Goal: Task Accomplishment & Management: Complete application form

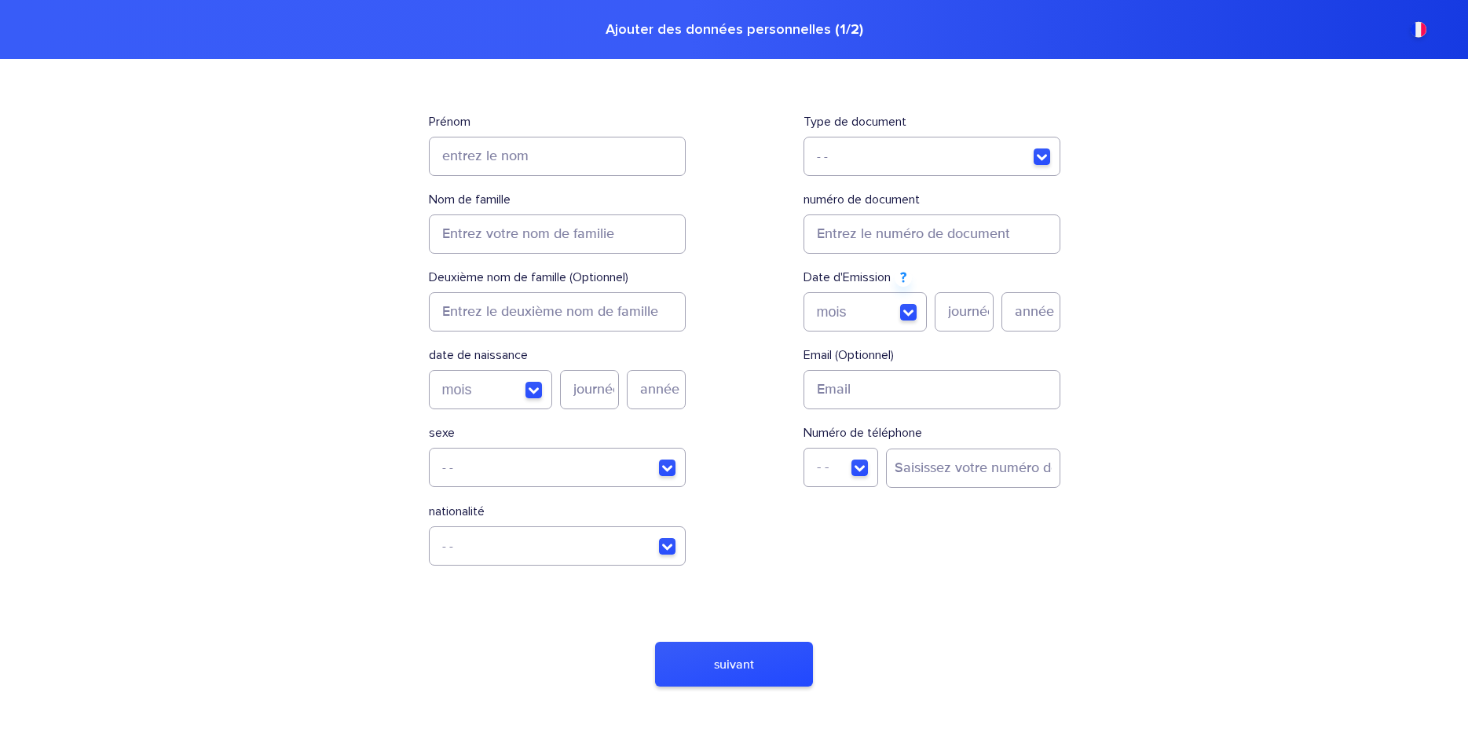
click at [502, 156] on input "name" at bounding box center [557, 156] width 257 height 39
type input "[PERSON_NAME]"
type input "Gauze"
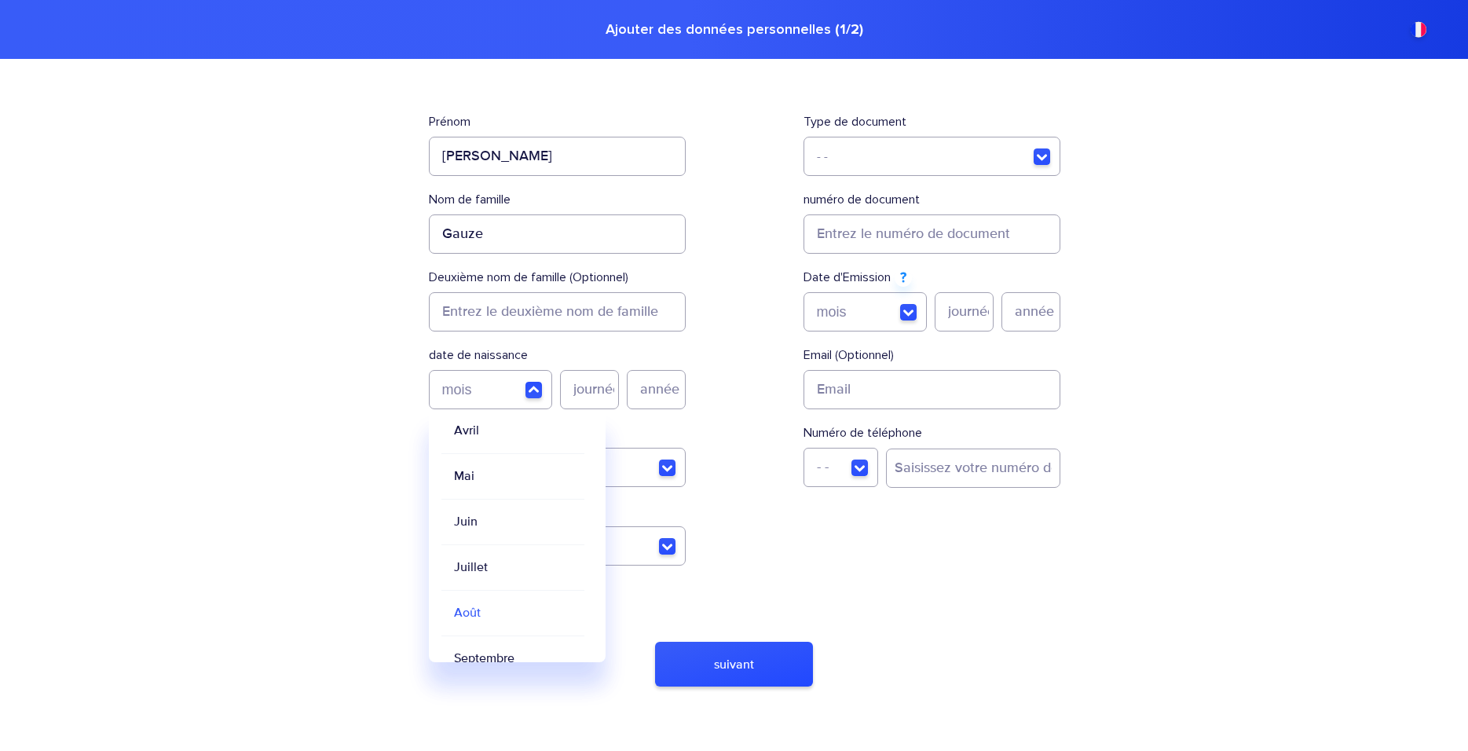
scroll to position [184, 0]
click at [498, 544] on div "Juillet" at bounding box center [512, 535] width 143 height 46
click at [603, 402] on input "birthDate-day" at bounding box center [589, 389] width 59 height 39
type input "11"
type input "1988"
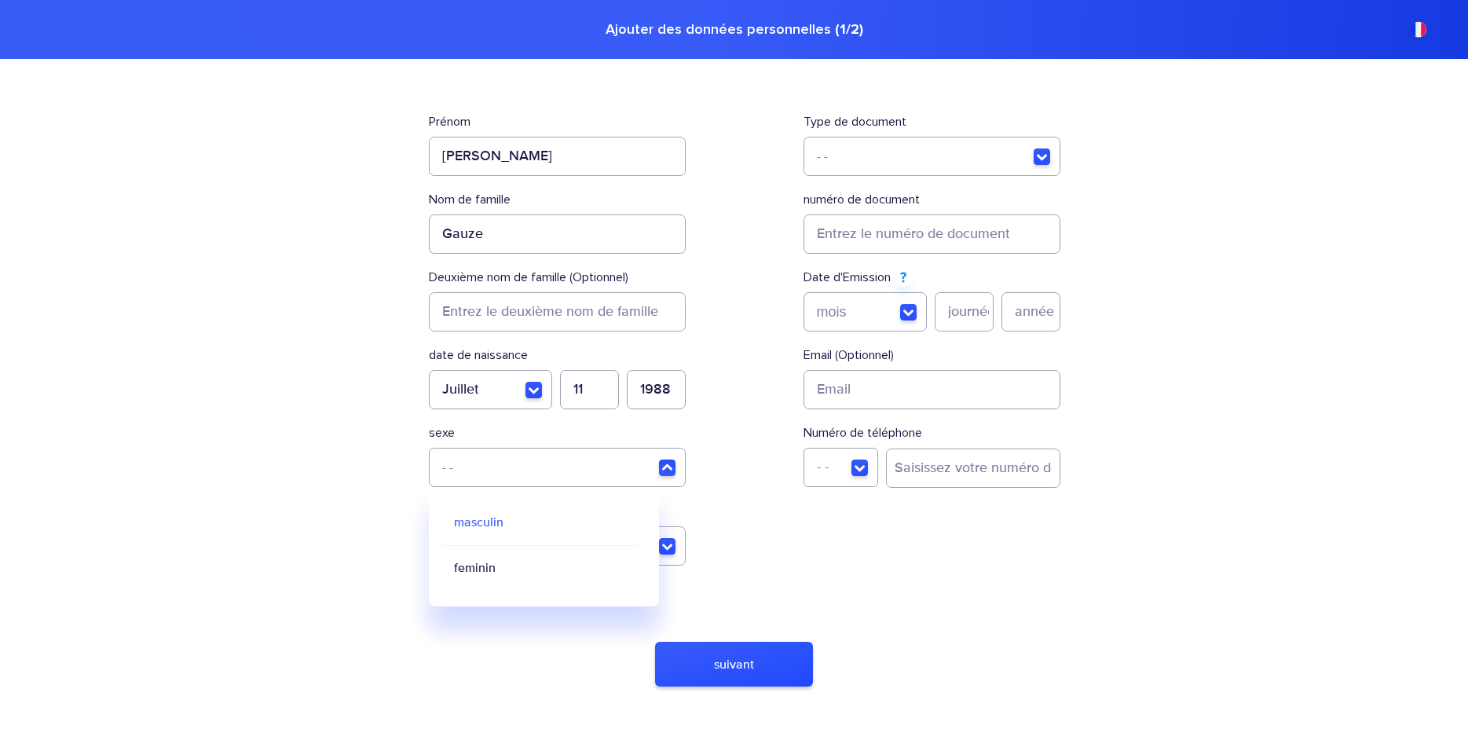
click at [516, 515] on div "masculin" at bounding box center [539, 523] width 196 height 46
click at [650, 542] on div "nationalité - -" at bounding box center [557, 534] width 257 height 62
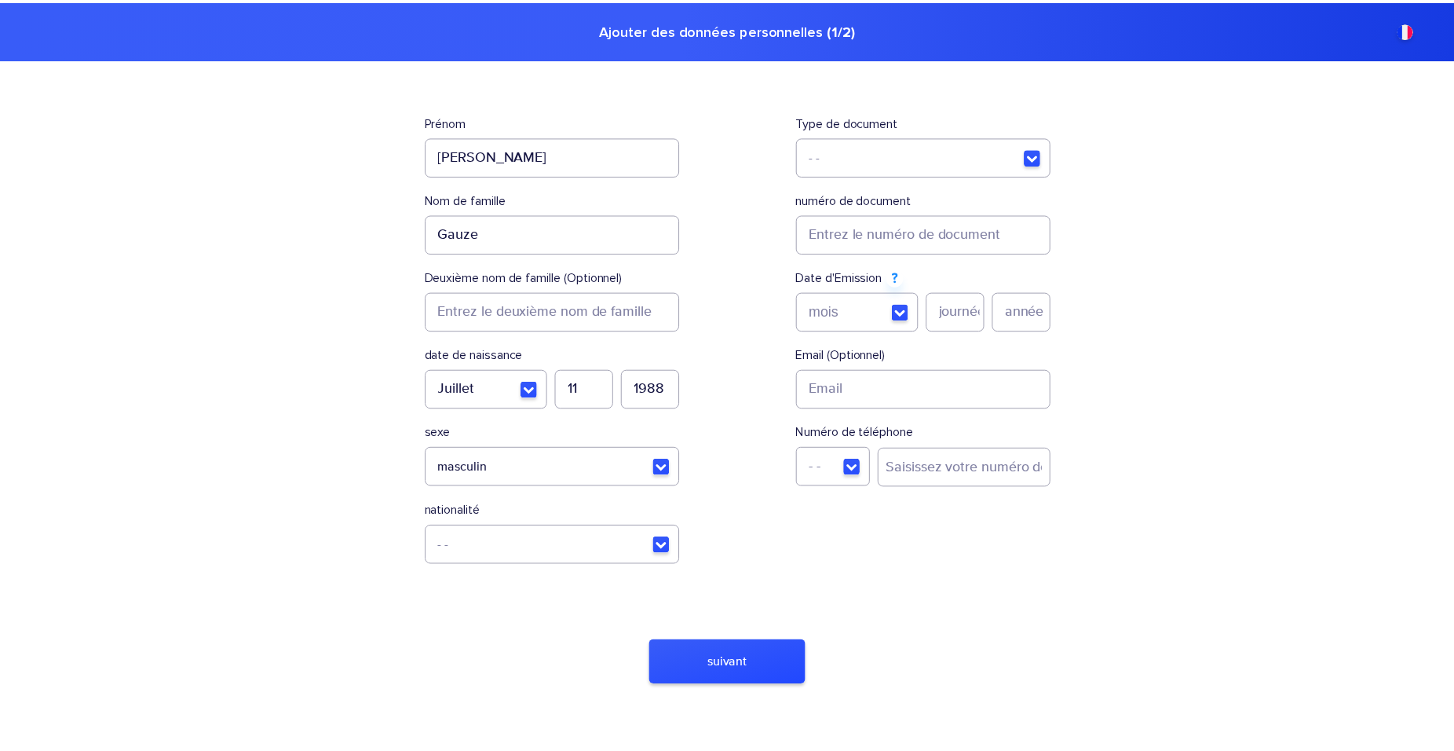
scroll to position [68, 0]
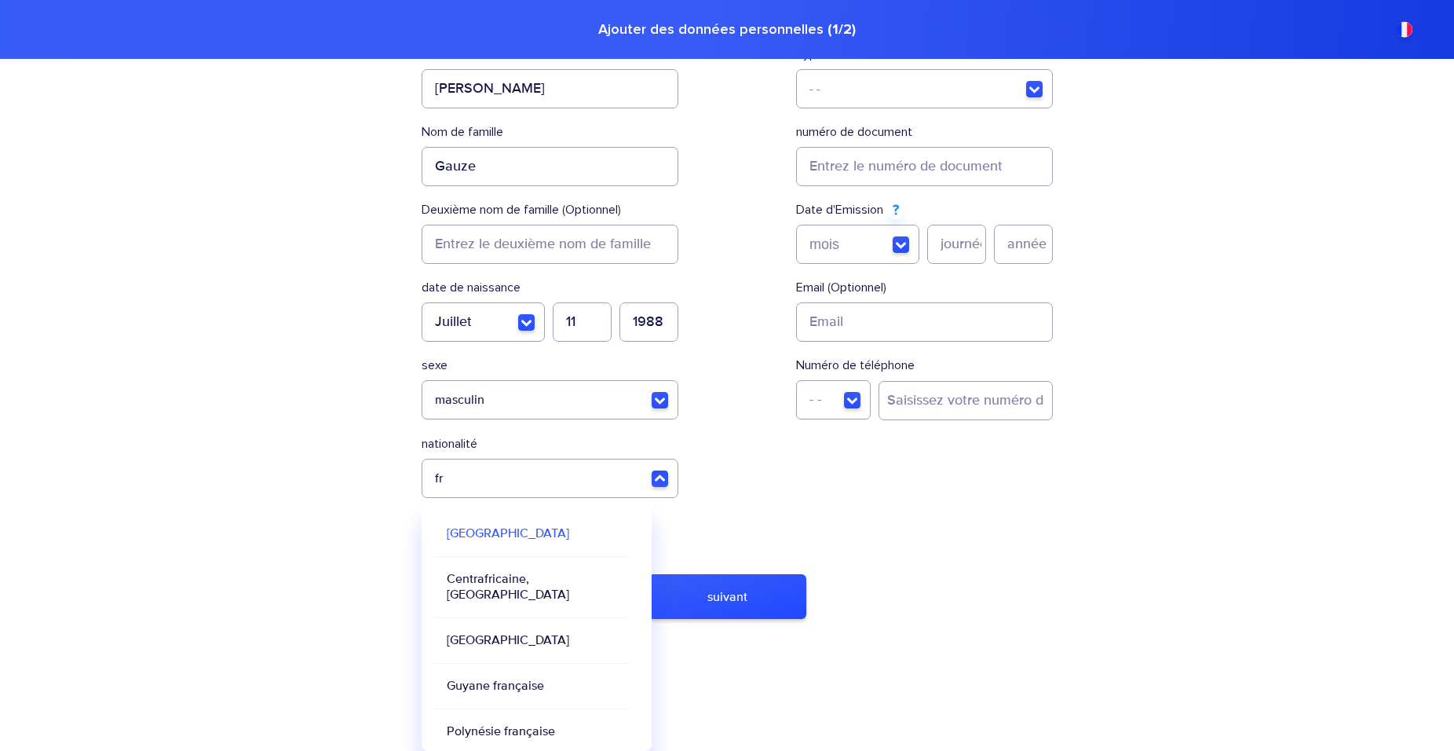
type input "fra"
click at [524, 542] on div "[GEOGRAPHIC_DATA]" at bounding box center [532, 534] width 196 height 46
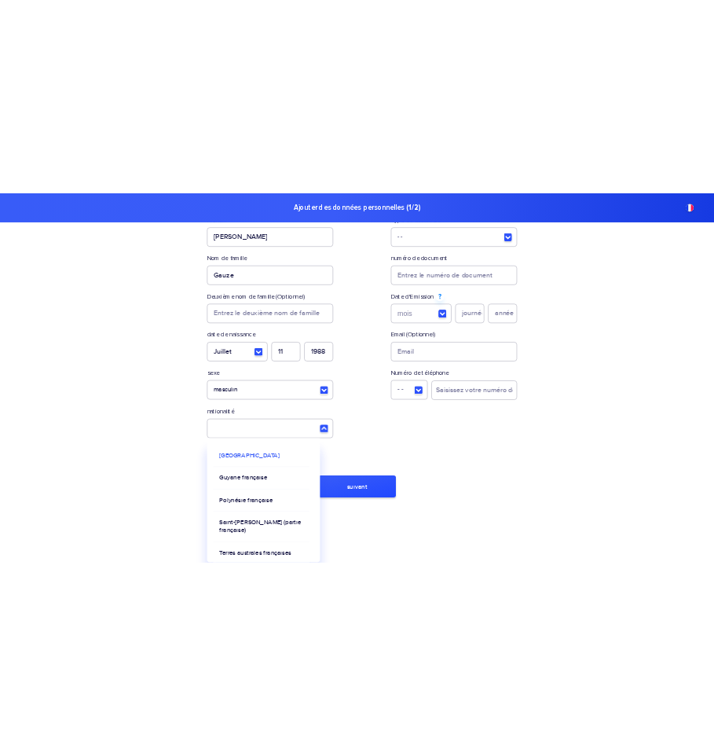
scroll to position [0, 0]
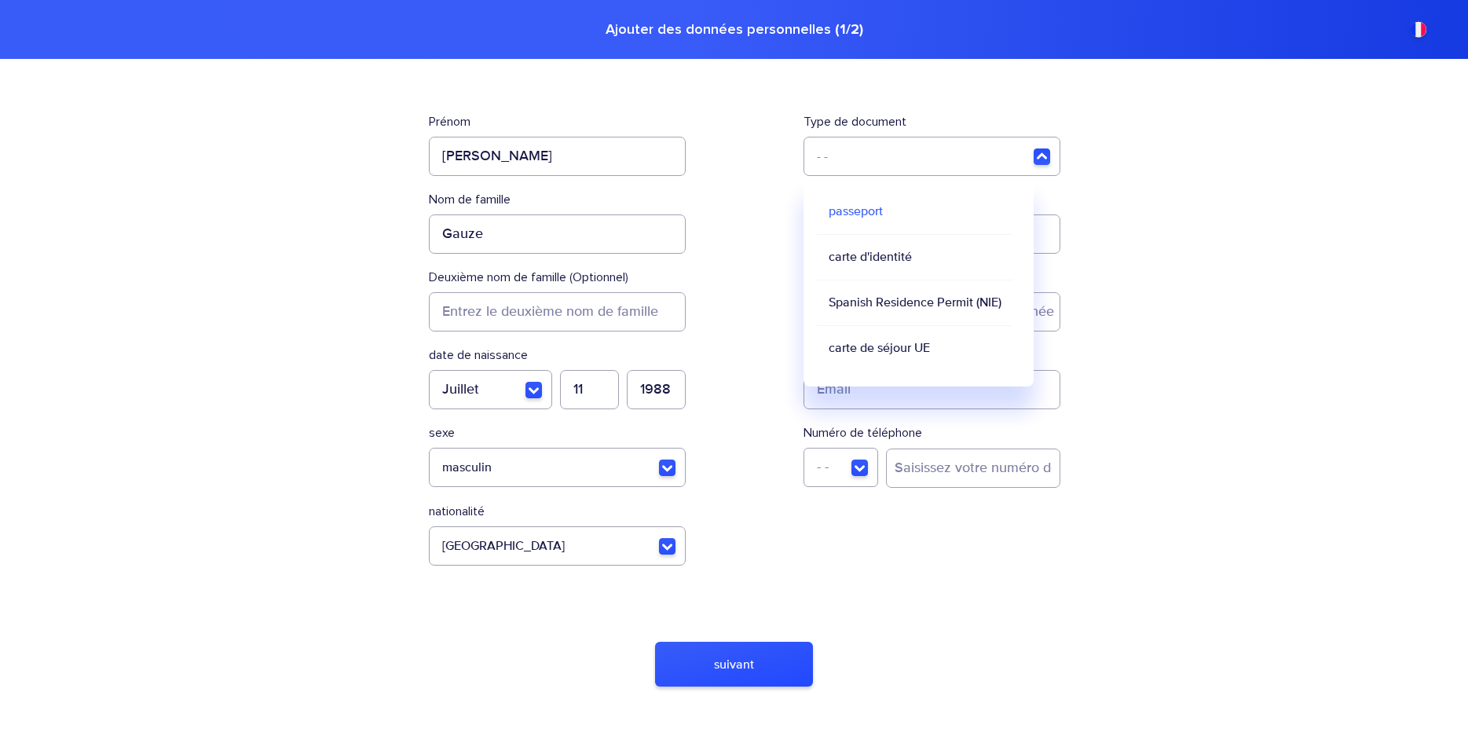
click at [1043, 160] on div at bounding box center [1051, 156] width 16 height 16
click at [881, 259] on div "carte d'identité" at bounding box center [914, 258] width 196 height 46
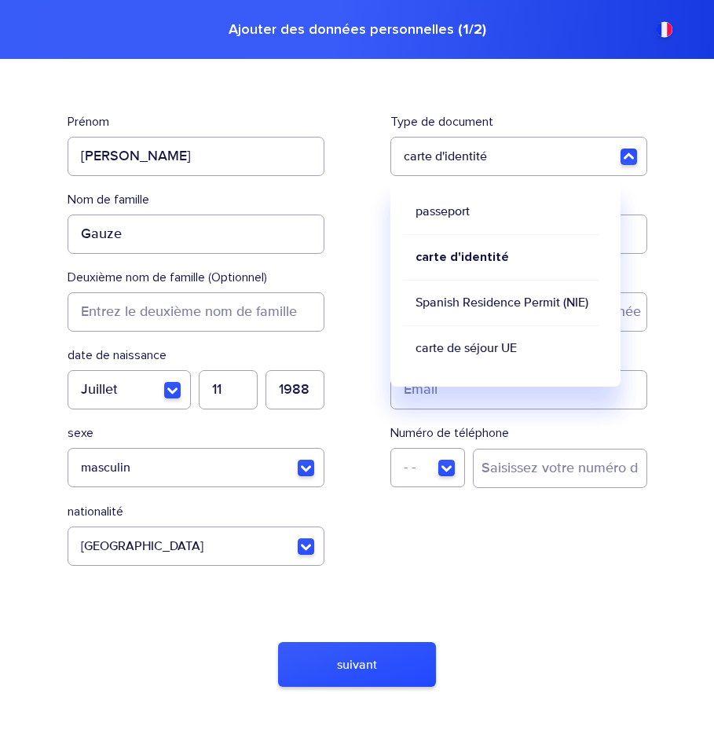
click at [466, 245] on div "carte d'identité" at bounding box center [501, 258] width 196 height 46
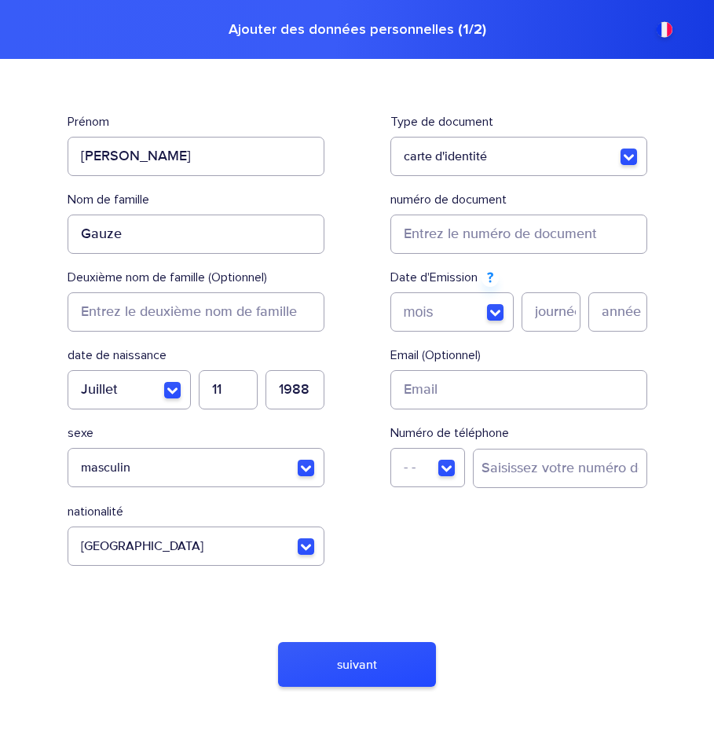
click at [466, 245] on input "docNumber" at bounding box center [518, 233] width 257 height 39
type input "170165300780"
